Goal: Find contact information: Find contact information

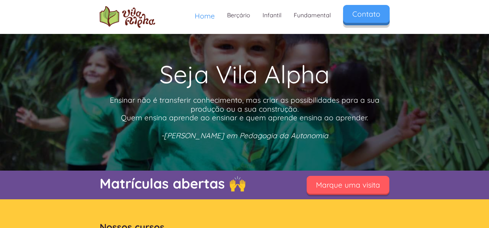
click at [359, 14] on link "Contato" at bounding box center [366, 14] width 47 height 18
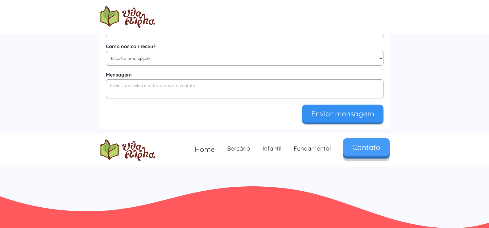
scroll to position [389, 0]
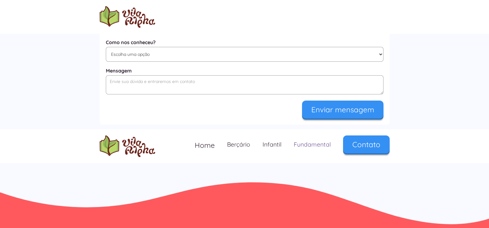
click at [301, 145] on link "Fundamental" at bounding box center [312, 144] width 49 height 18
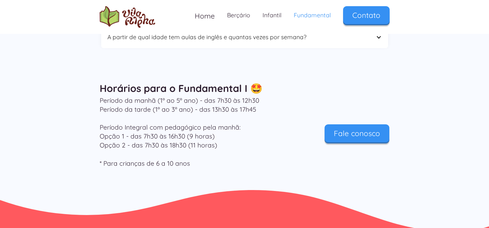
scroll to position [2006, 0]
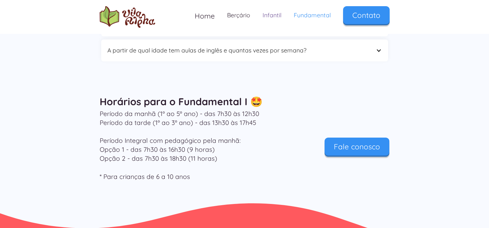
click at [273, 16] on link "Infantil" at bounding box center [271, 15] width 31 height 18
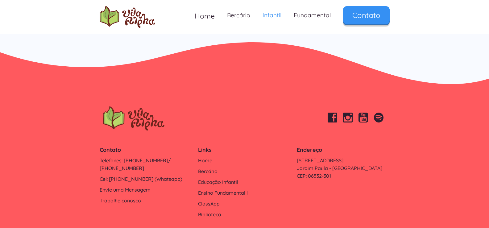
scroll to position [2035, 0]
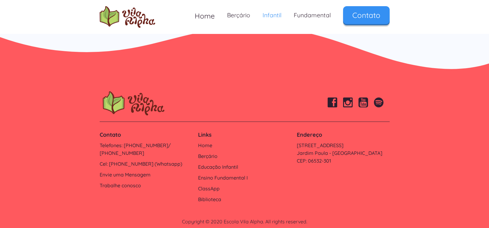
drag, startPoint x: 160, startPoint y: 135, endPoint x: 75, endPoint y: 141, distance: 85.3
click at [75, 141] on footer "Contato Telefones: 4154-4715/ 4154-4717 Cel: 9 6170-3778 (Whatsapp) Envie uma M…" at bounding box center [244, 155] width 489 height 164
drag, startPoint x: 119, startPoint y: 125, endPoint x: 175, endPoint y: 135, distance: 56.5
click at [175, 135] on div "Contato Telefones: 4154-4715/ 4154-4717 Cel: 9 6170-3778 (Whatsapp) Envie uma M…" at bounding box center [146, 160] width 99 height 64
copy div "o Telefones: 4154-4715/ 4154-4717"
